Goal: Information Seeking & Learning: Learn about a topic

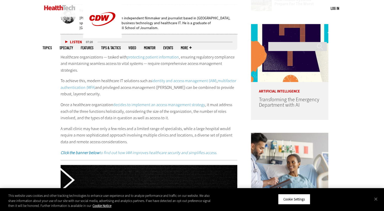
scroll to position [280, 0]
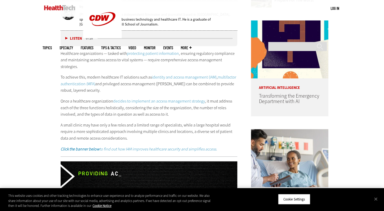
click at [96, 50] on p "Healthcare organizations — tasked with protecting patient information , ensurin…" at bounding box center [149, 60] width 177 height 20
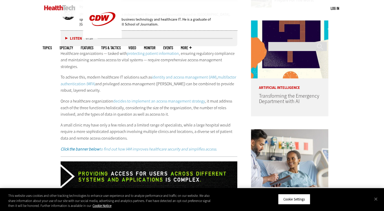
click at [96, 50] on p "Healthcare organizations — tasked with protecting patient information , ensurin…" at bounding box center [149, 60] width 177 height 20
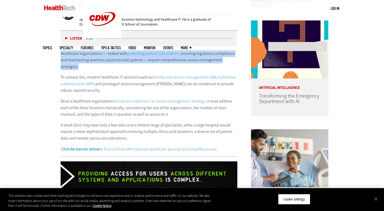
click at [96, 50] on p "Healthcare organizations — tasked with protecting patient information , ensurin…" at bounding box center [149, 60] width 177 height 20
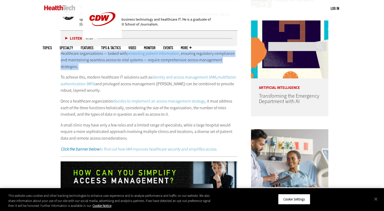
click at [96, 50] on p "Healthcare organizations — tasked with protecting patient information , ensurin…" at bounding box center [149, 60] width 177 height 20
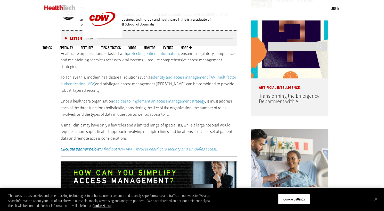
click at [90, 50] on p "Healthcare organizations — tasked with protecting patient information , ensurin…" at bounding box center [149, 60] width 177 height 20
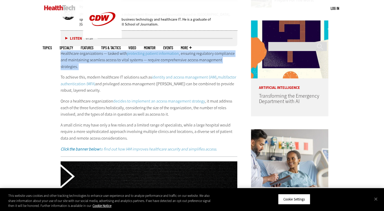
click at [90, 50] on p "Healthcare organizations — tasked with protecting patient information , ensurin…" at bounding box center [149, 60] width 177 height 20
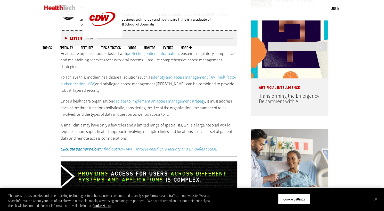
click at [109, 74] on p "To achieve this, modern healthcare IT solutions such as identity and access man…" at bounding box center [149, 84] width 177 height 20
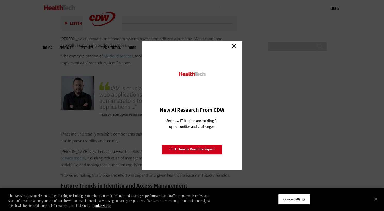
scroll to position [1008, 0]
click at [232, 44] on link "Close" at bounding box center [234, 47] width 8 height 8
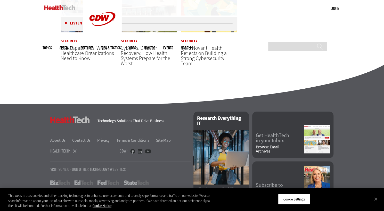
scroll to position [1430, 0]
